Goal: Task Accomplishment & Management: Manage account settings

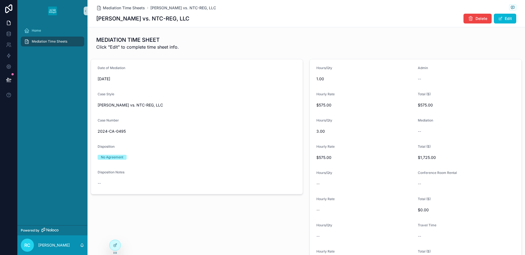
drag, startPoint x: 117, startPoint y: 18, endPoint x: 187, endPoint y: 20, distance: 69.4
click at [186, 21] on div "[PERSON_NAME] vs. NTC-REG, LLC Delete Edit" at bounding box center [306, 18] width 420 height 10
copy h1 "[PERSON_NAME] vs. NTC-REG, LLC"
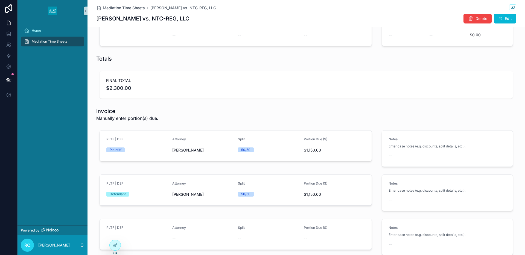
scroll to position [460, 0]
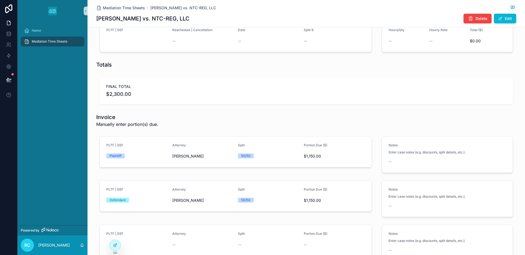
click at [107, 18] on h1 "[PERSON_NAME] vs. NTC-REG, LLC" at bounding box center [142, 19] width 93 height 8
drag, startPoint x: 96, startPoint y: 19, endPoint x: 136, endPoint y: 20, distance: 39.6
click at [136, 20] on h1 "[PERSON_NAME] vs. NTC-REG, LLC" at bounding box center [142, 19] width 93 height 8
copy h1 "[PERSON_NAME]"
drag, startPoint x: 146, startPoint y: 17, endPoint x: 187, endPoint y: 16, distance: 41.3
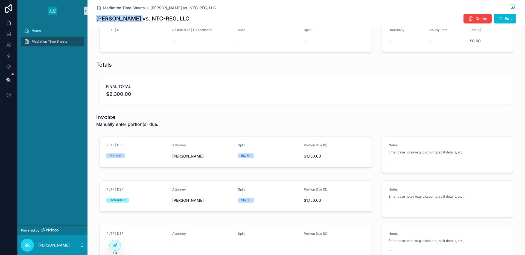
click at [187, 16] on div "[PERSON_NAME] vs. NTC-REG, LLC Delete Edit" at bounding box center [306, 18] width 420 height 10
copy h1 "NTC-REG, LLC"
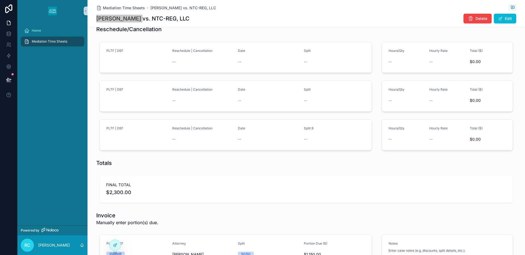
scroll to position [0, 0]
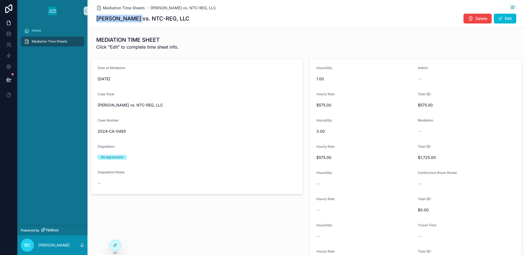
click at [117, 130] on span "2024-CA-0495" at bounding box center [197, 131] width 198 height 5
copy span "2024-CA-0495"
click at [509, 20] on button "Edit" at bounding box center [504, 19] width 22 height 10
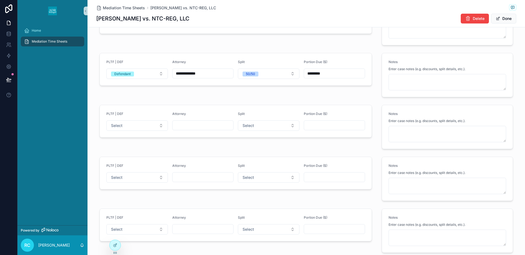
scroll to position [757, 0]
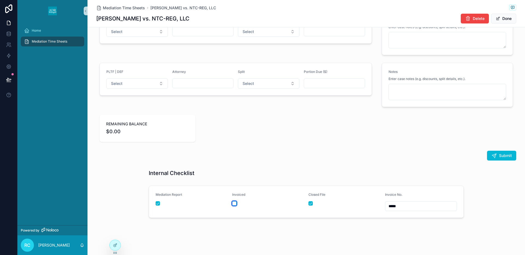
click at [234, 203] on button "scrollable content" at bounding box center [234, 203] width 4 height 4
click at [503, 19] on button "Done" at bounding box center [503, 19] width 25 height 10
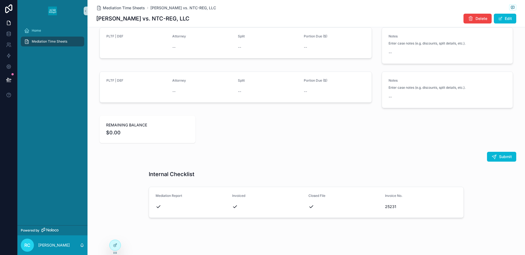
click at [48, 41] on span "Mediation Time Sheets" at bounding box center [50, 41] width 36 height 4
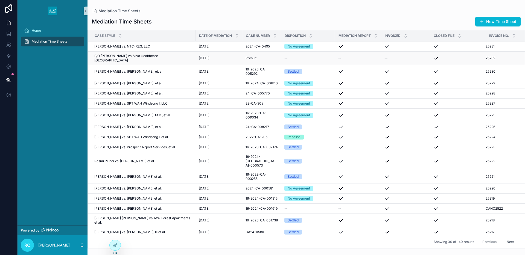
click at [373, 58] on div "--" at bounding box center [358, 58] width 40 height 4
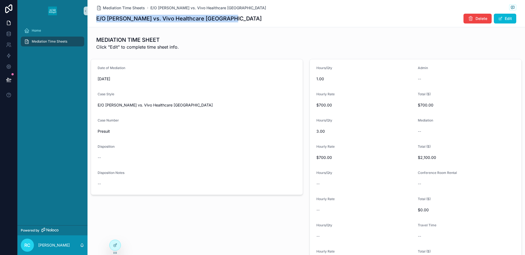
drag, startPoint x: 98, startPoint y: 18, endPoint x: 236, endPoint y: 17, distance: 138.5
click at [235, 17] on div "E/O [PERSON_NAME] vs. Vivo Healthcare Orange Park Delete Edit" at bounding box center [306, 18] width 420 height 10
copy h1 "E/O [PERSON_NAME] vs. Vivo Healthcare [GEOGRAPHIC_DATA]"
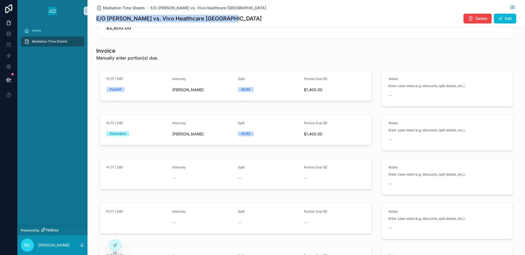
scroll to position [528, 0]
click at [108, 18] on h1 "E/O [PERSON_NAME] vs. Vivo Healthcare [GEOGRAPHIC_DATA]" at bounding box center [178, 19] width 165 height 8
drag, startPoint x: 96, startPoint y: 17, endPoint x: 137, endPoint y: 20, distance: 41.1
click at [137, 20] on h1 "E/O [PERSON_NAME] vs. Vivo Healthcare [GEOGRAPHIC_DATA]" at bounding box center [178, 19] width 165 height 8
copy h1 "E/O [PERSON_NAME]"
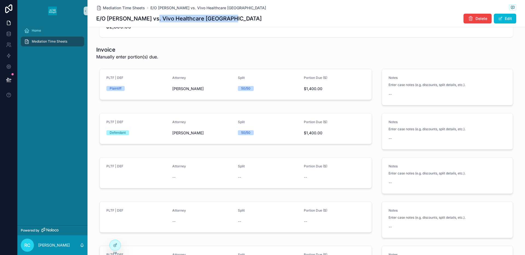
drag, startPoint x: 148, startPoint y: 18, endPoint x: 226, endPoint y: 25, distance: 78.4
click at [226, 25] on div "Mediation Time Sheets E/O [PERSON_NAME] vs. Vivo Healthcare Orange Park E/O [PE…" at bounding box center [306, 13] width 420 height 27
copy h1 "Vivo Healthcare [GEOGRAPHIC_DATA]"
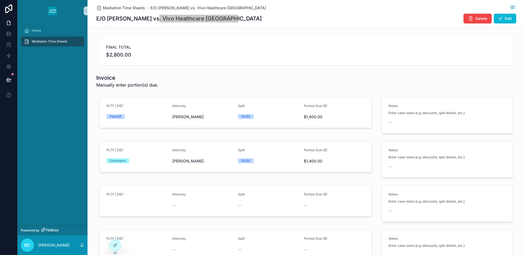
scroll to position [537, 0]
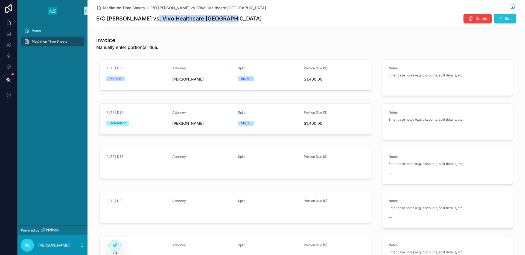
click at [503, 18] on button "Edit" at bounding box center [504, 19] width 22 height 10
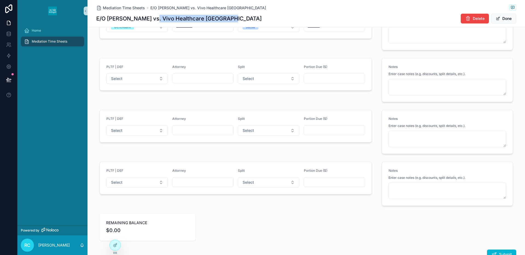
scroll to position [757, 0]
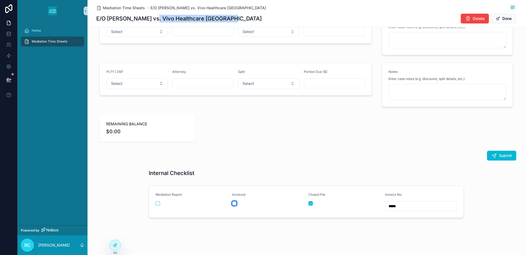
click at [233, 204] on button "scrollable content" at bounding box center [234, 203] width 4 height 4
click at [501, 20] on button "Done" at bounding box center [503, 19] width 25 height 10
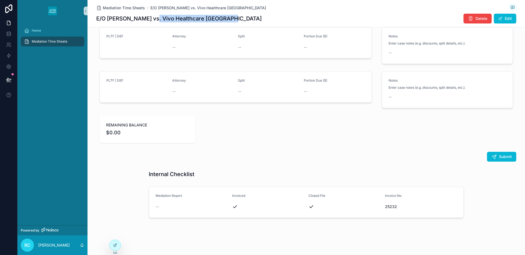
scroll to position [702, 0]
click at [50, 41] on span "Mediation Time Sheets" at bounding box center [50, 41] width 36 height 4
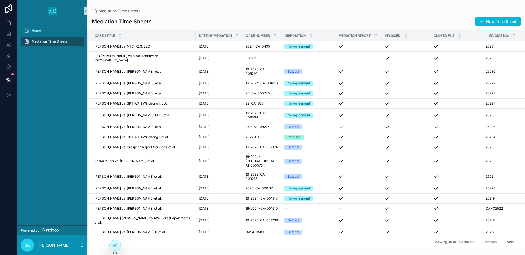
click at [32, 45] on div "Mediation Time Sheets" at bounding box center [52, 41] width 57 height 9
